Goal: Complete application form

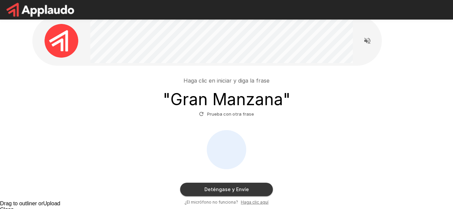
scroll to position [32, 0]
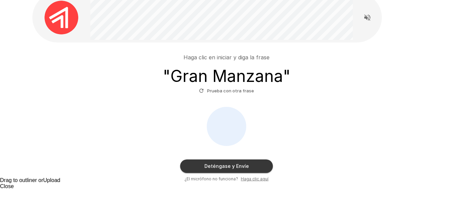
click at [241, 167] on button "Deténgase y Envíe" at bounding box center [226, 167] width 93 height 14
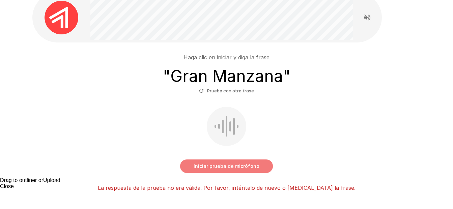
click at [243, 170] on button "Iniciar prueba de micrófono" at bounding box center [226, 167] width 93 height 14
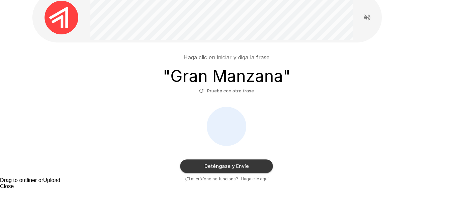
click at [247, 179] on u "Haga clic aquí" at bounding box center [255, 179] width 28 height 5
click at [251, 181] on u "Haga clic aquí" at bounding box center [255, 179] width 28 height 5
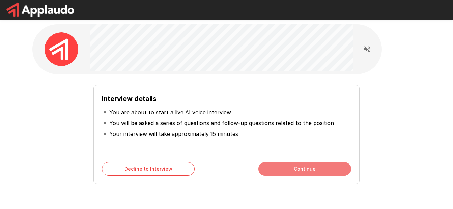
click at [304, 167] on button "Continue" at bounding box center [305, 169] width 93 height 14
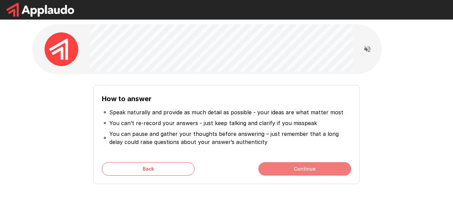
click at [306, 169] on button "Continue" at bounding box center [305, 169] width 93 height 14
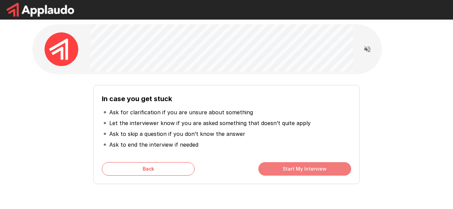
click at [312, 166] on button "Start My Interview" at bounding box center [305, 169] width 93 height 14
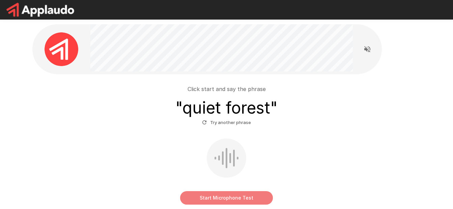
click at [233, 198] on button "Start Microphone Test" at bounding box center [226, 198] width 93 height 14
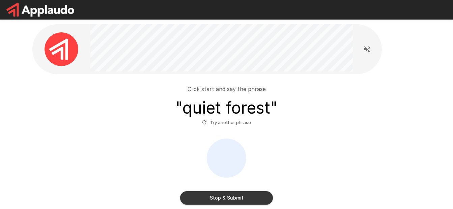
click at [367, 50] on icon "Read questions aloud" at bounding box center [368, 49] width 6 height 6
click at [316, 73] on div at bounding box center [221, 48] width 263 height 49
click at [329, 110] on div "Click start and say the phrase " quiet forest " Try another phrase" at bounding box center [226, 106] width 383 height 43
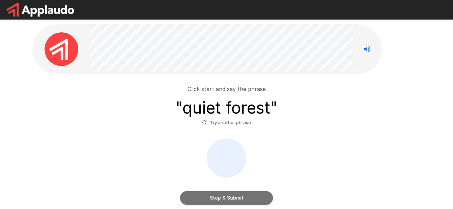
click at [247, 196] on button "Stop & Submit" at bounding box center [226, 198] width 93 height 14
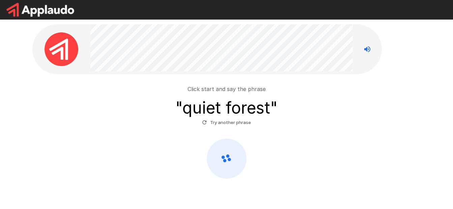
click at [361, 153] on div at bounding box center [226, 159] width 383 height 40
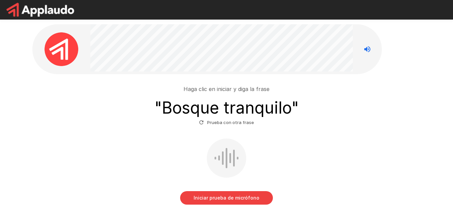
drag, startPoint x: 232, startPoint y: 197, endPoint x: 305, endPoint y: 155, distance: 84.4
click at [235, 195] on button "Iniciar prueba de micrófono" at bounding box center [226, 198] width 93 height 14
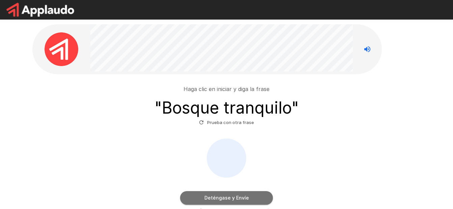
click at [249, 199] on button "Deténgase y Envíe" at bounding box center [226, 198] width 93 height 14
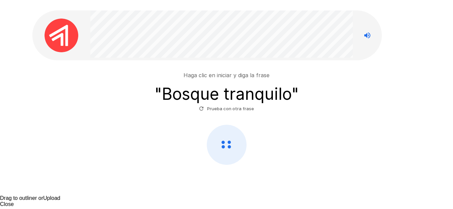
scroll to position [25, 0]
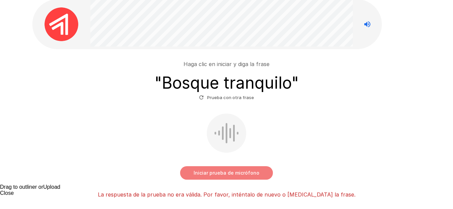
click at [236, 175] on button "Iniciar prueba de micrófono" at bounding box center [226, 173] width 93 height 14
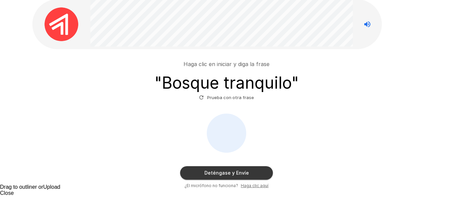
click at [265, 185] on u "Haga clic aquí" at bounding box center [255, 185] width 28 height 5
